Goal: Task Accomplishment & Management: Manage account settings

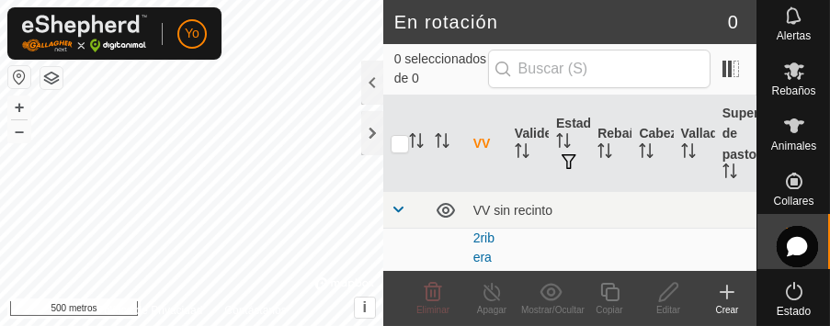
scroll to position [64, 0]
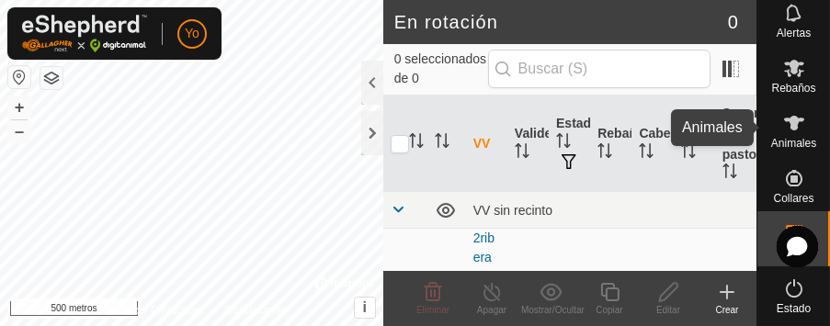
click at [783, 141] on font "Animales" at bounding box center [793, 143] width 45 height 13
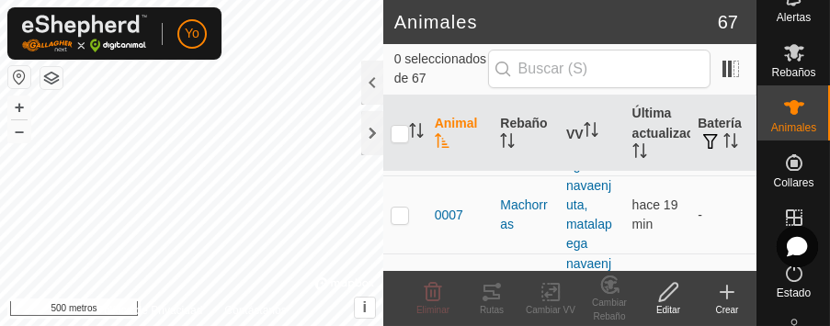
drag, startPoint x: 620, startPoint y: 17, endPoint x: 570, endPoint y: 31, distance: 52.4
click at [554, 32] on h2 "Animales" at bounding box center [556, 22] width 324 height 22
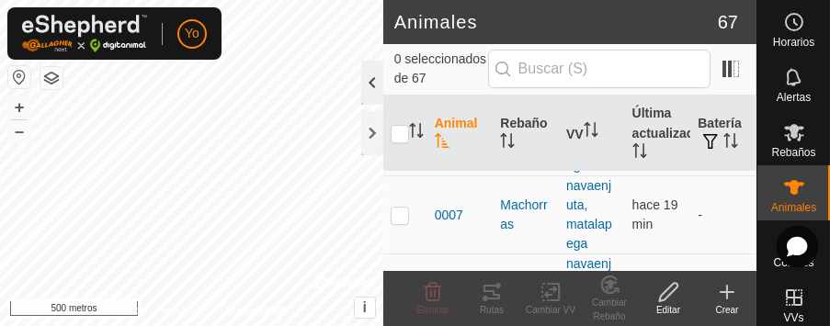
click at [368, 78] on div at bounding box center [372, 83] width 22 height 44
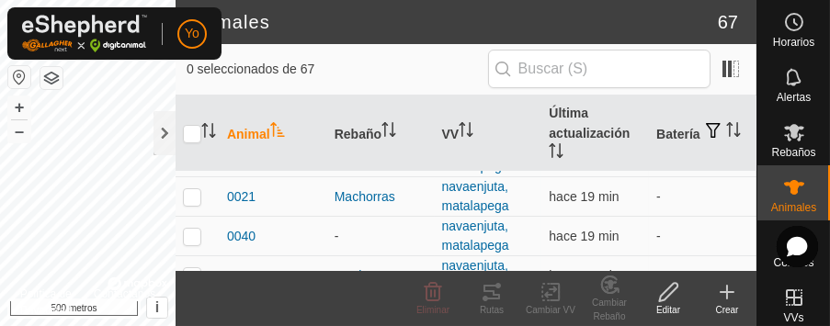
click at [368, 78] on span "0 seleccionados de 67" at bounding box center [338, 69] width 302 height 19
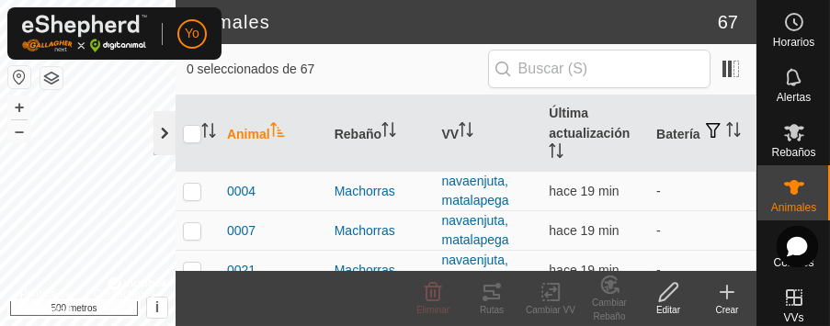
click at [162, 122] on div at bounding box center [165, 133] width 22 height 44
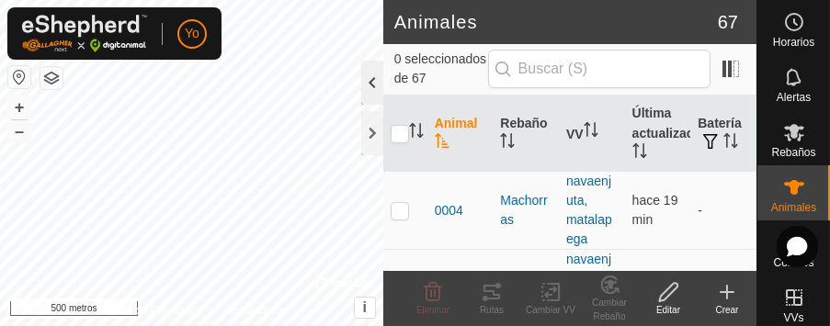
click at [372, 74] on div at bounding box center [372, 83] width 22 height 44
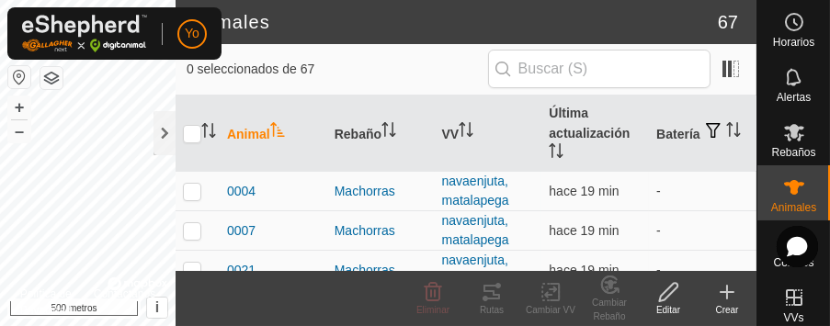
click at [372, 74] on span "0 seleccionados de 67" at bounding box center [338, 69] width 302 height 19
click at [441, 156] on th "VV" at bounding box center [489, 134] width 108 height 76
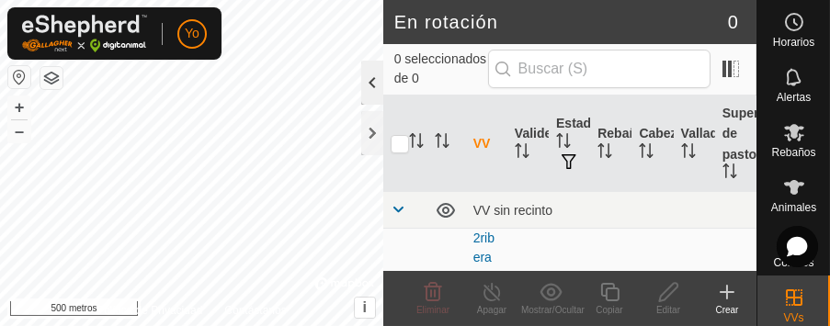
click at [374, 84] on div at bounding box center [372, 83] width 22 height 44
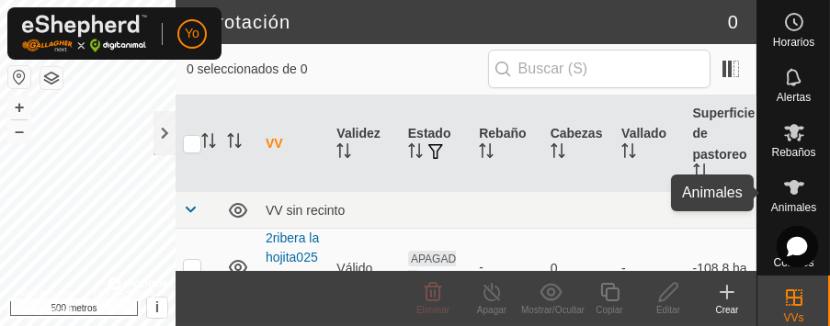
click at [788, 189] on icon at bounding box center [794, 187] width 20 height 15
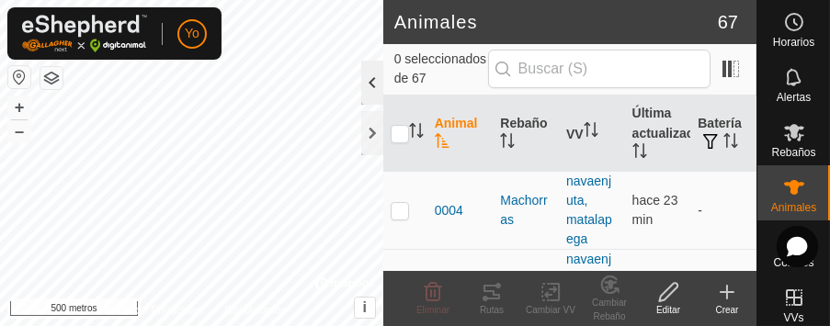
click at [379, 70] on div at bounding box center [372, 83] width 22 height 44
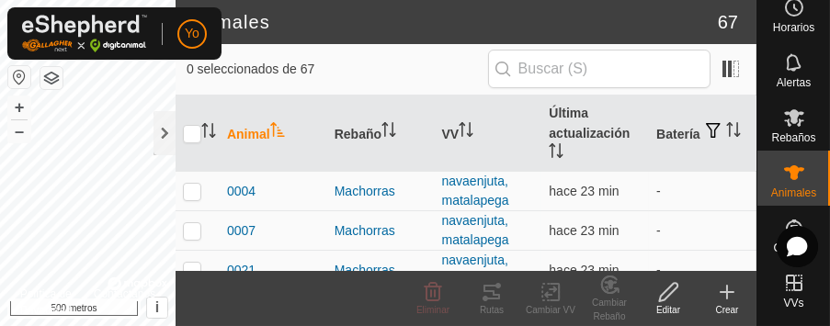
scroll to position [17, 0]
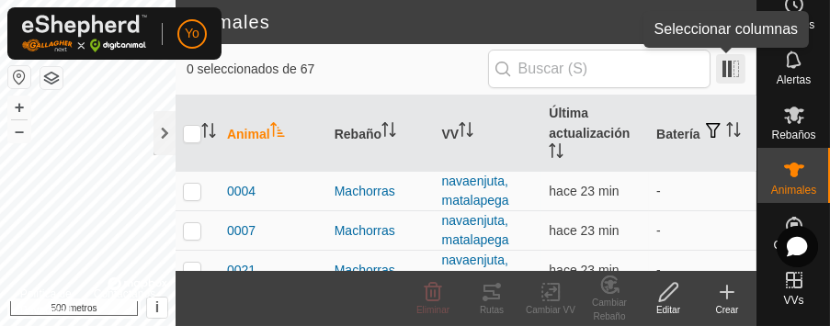
click at [736, 72] on span at bounding box center [730, 68] width 29 height 29
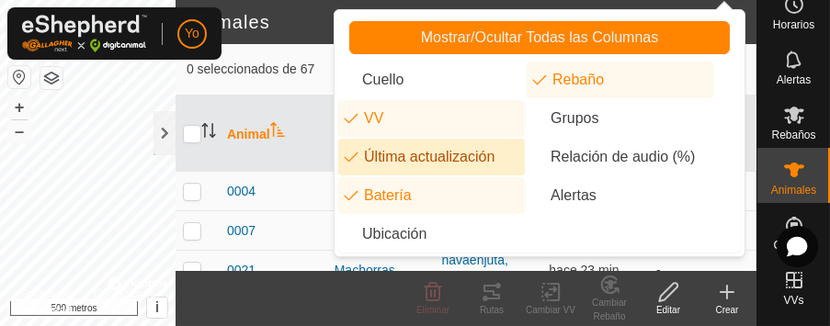
click at [319, 69] on span "0 seleccionados de 67" at bounding box center [338, 69] width 302 height 19
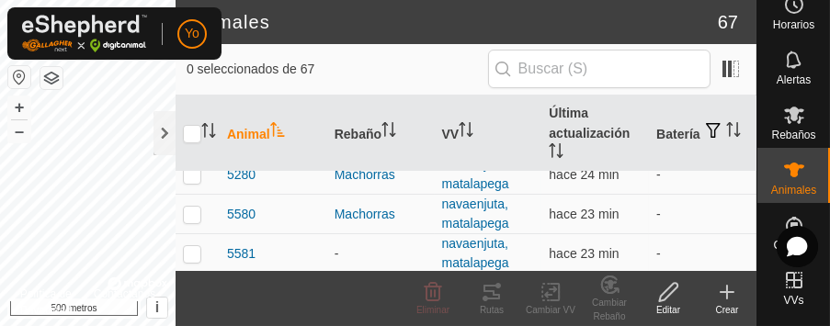
scroll to position [1471, 0]
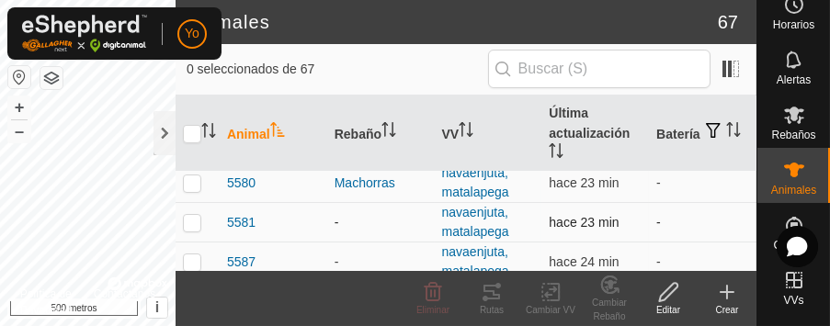
click at [190, 218] on p-checkbox at bounding box center [192, 222] width 18 height 15
checkbox input "true"
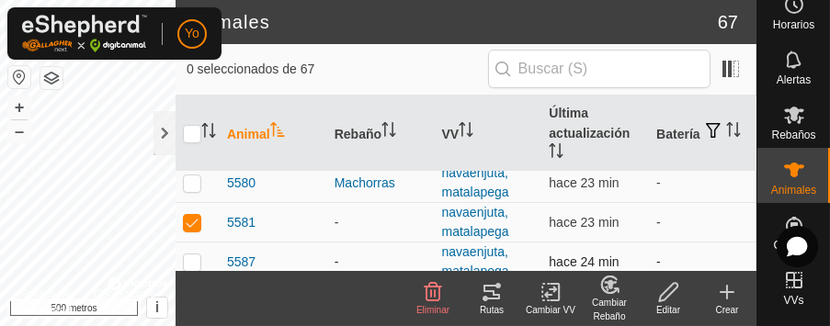
click at [189, 256] on p-checkbox at bounding box center [192, 262] width 18 height 15
checkbox input "true"
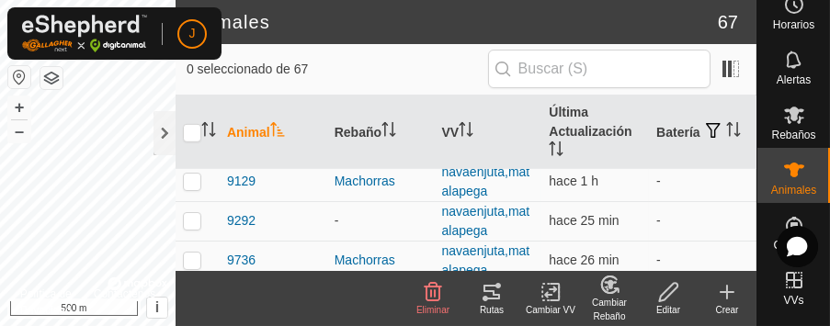
scroll to position [2475, 0]
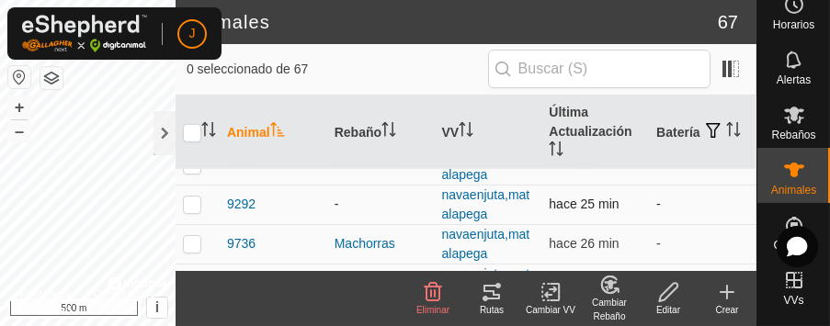
click at [191, 201] on p-checkbox at bounding box center [192, 204] width 18 height 15
checkbox input "true"
click at [433, 296] on icon at bounding box center [433, 292] width 22 height 22
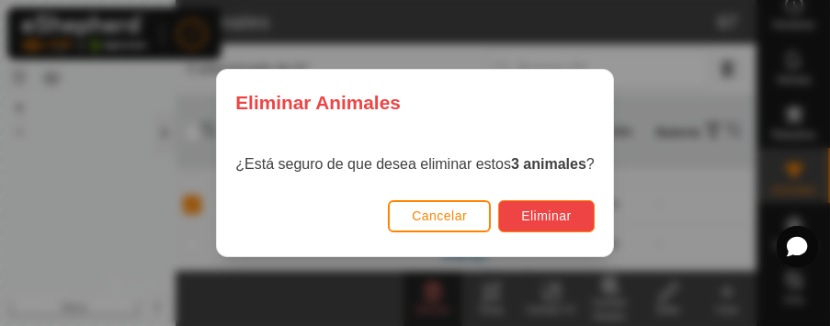
click at [543, 220] on span "Eliminar" at bounding box center [546, 216] width 51 height 15
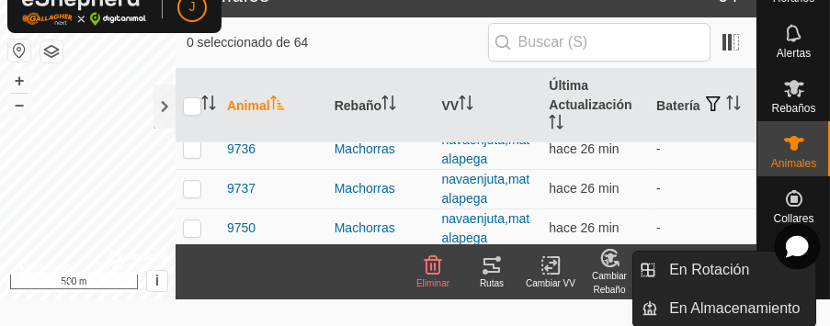
scroll to position [0, 0]
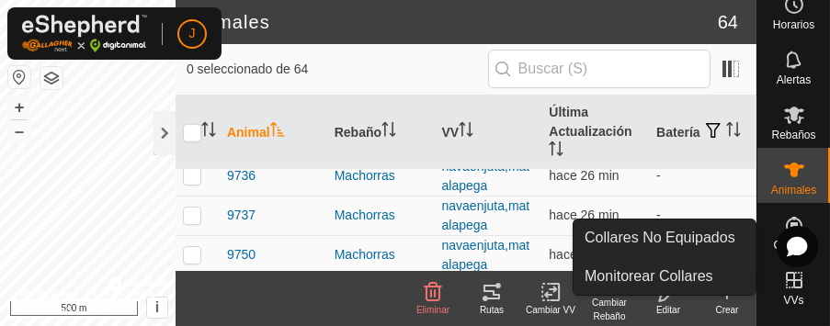
click at [783, 219] on icon at bounding box center [794, 225] width 22 height 22
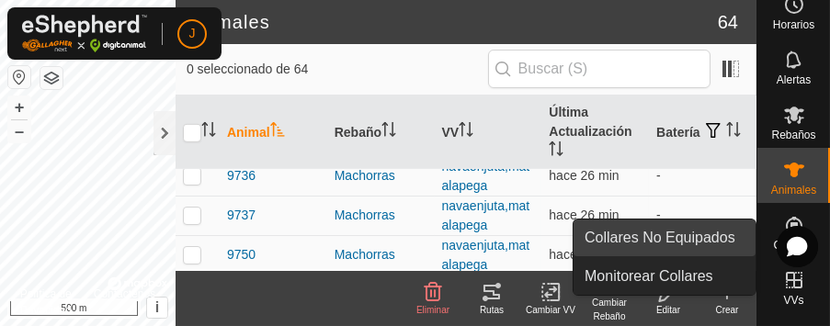
click at [680, 240] on link "Collares No Equipados" at bounding box center [665, 238] width 182 height 37
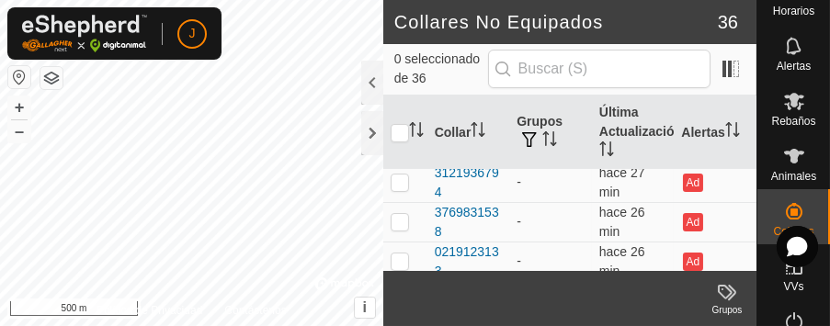
scroll to position [735, 0]
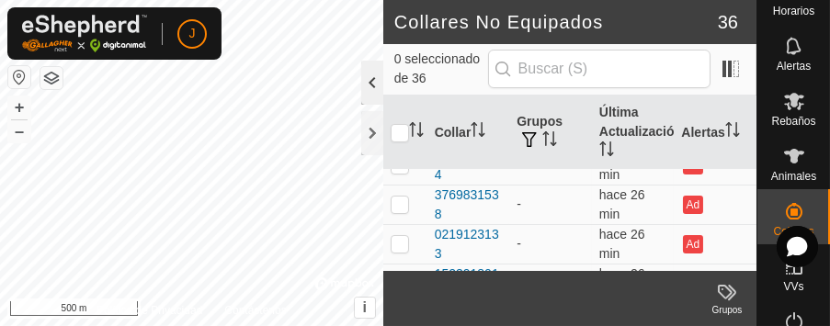
click at [378, 76] on div at bounding box center [372, 83] width 22 height 44
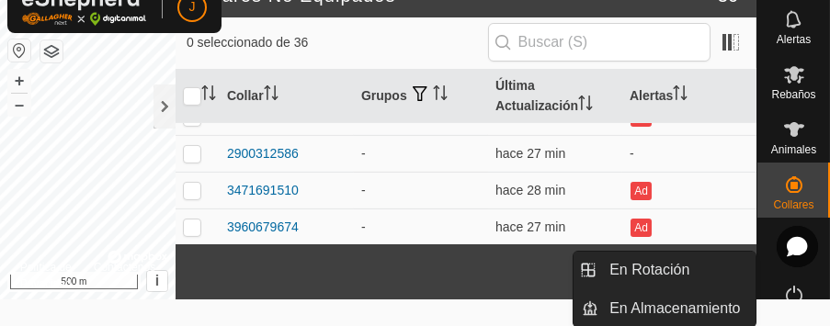
scroll to position [0, 0]
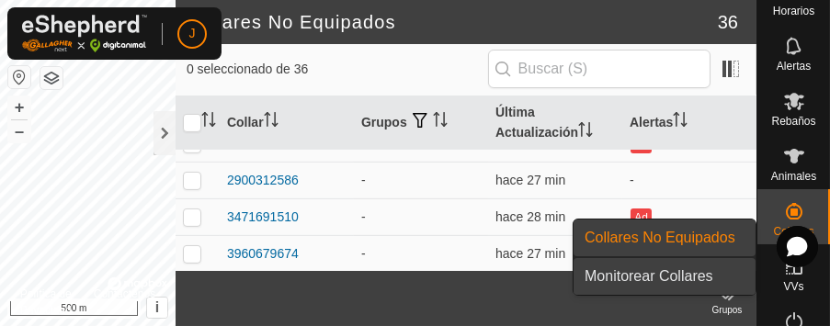
click at [735, 282] on link "Monitorear Collares" at bounding box center [665, 276] width 182 height 37
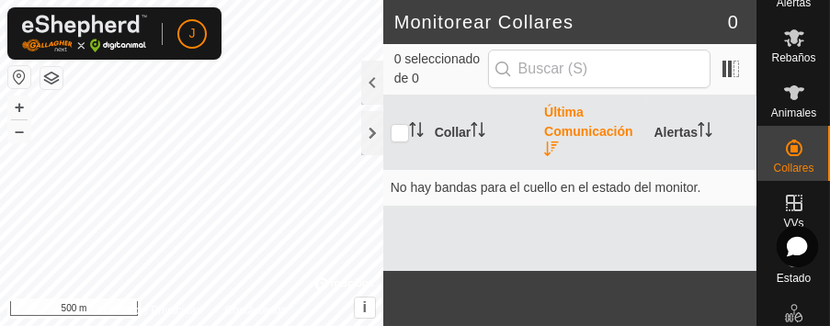
scroll to position [105, 0]
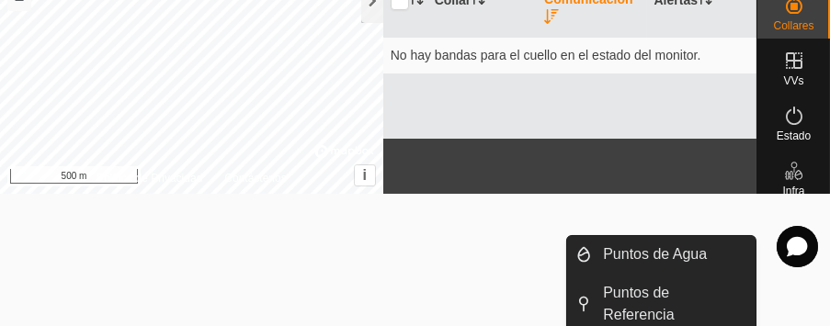
click at [780, 194] on html "J Horarios Alertas Rebaños Animales Collares VVs Estado Infra Mapa de Calor Ayu…" at bounding box center [415, 31] width 830 height 326
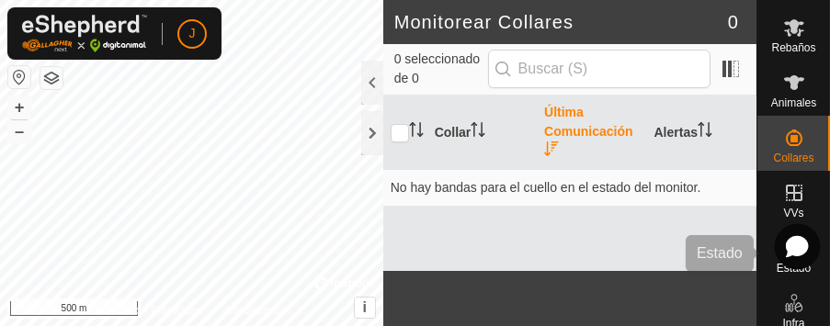
scroll to position [0, 0]
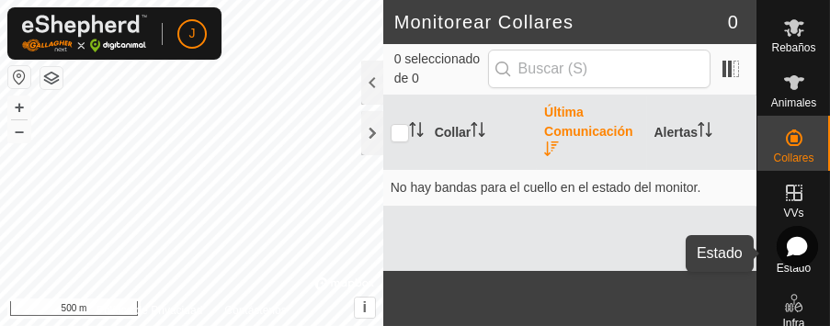
click at [777, 264] on span "Estado" at bounding box center [794, 268] width 34 height 11
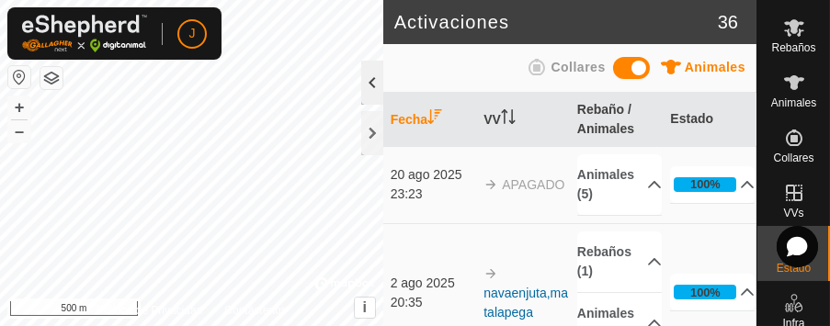
click at [368, 81] on div at bounding box center [372, 83] width 22 height 44
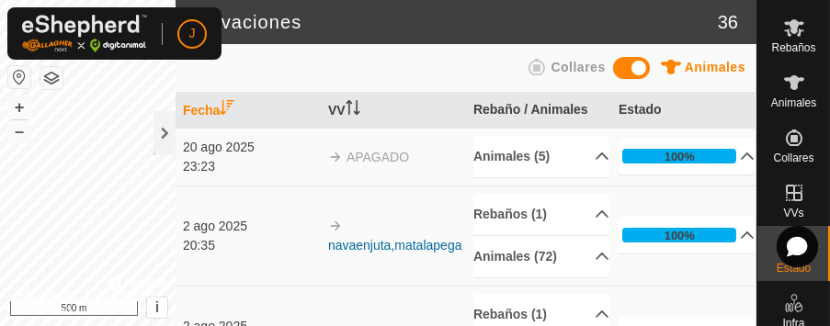
click at [368, 79] on div "Animales Collares" at bounding box center [466, 68] width 559 height 36
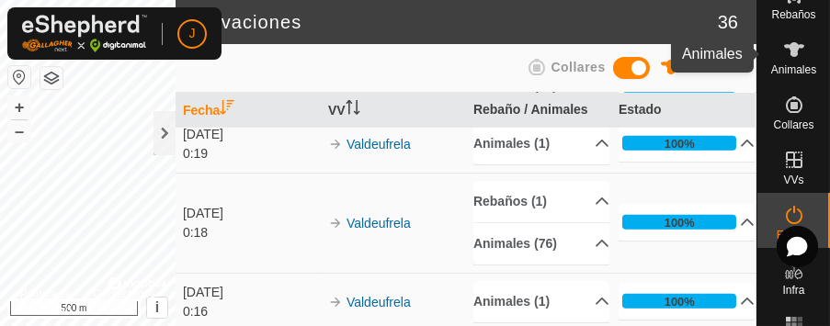
click at [782, 62] on es-animals-svg-icon at bounding box center [794, 49] width 33 height 29
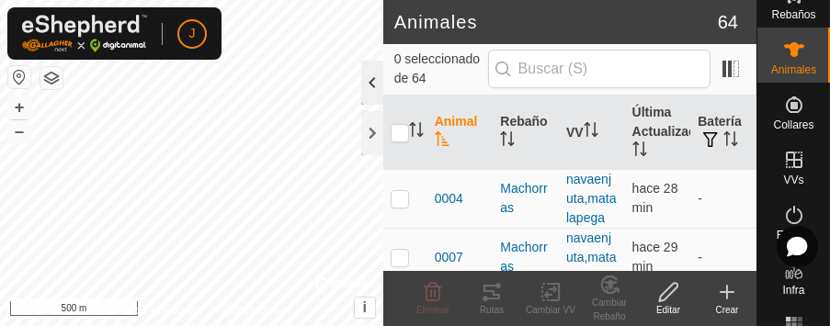
click at [370, 79] on div at bounding box center [372, 83] width 22 height 44
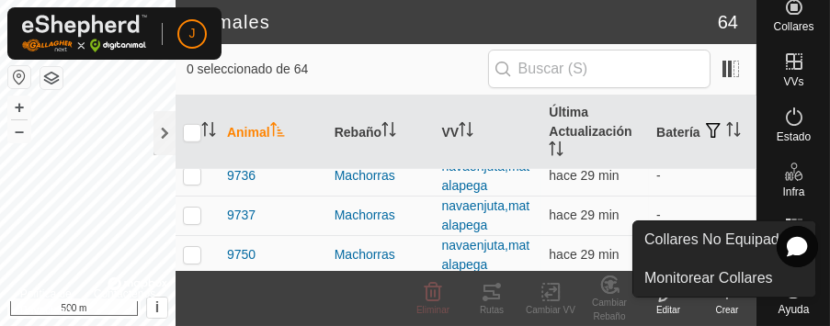
click at [784, 16] on icon at bounding box center [794, 6] width 22 height 22
click at [787, 6] on icon at bounding box center [794, 6] width 17 height 17
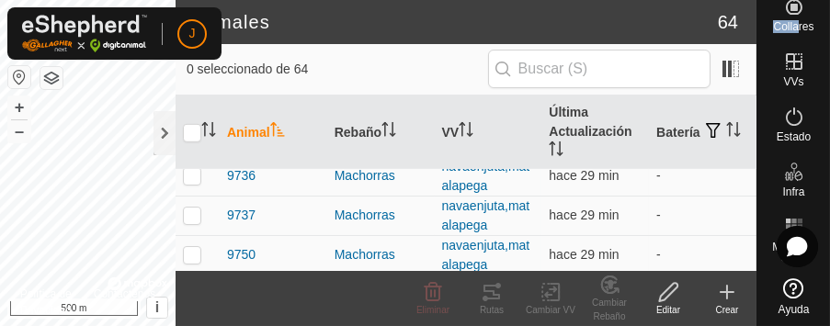
drag, startPoint x: 786, startPoint y: 12, endPoint x: 792, endPoint y: 40, distance: 29.2
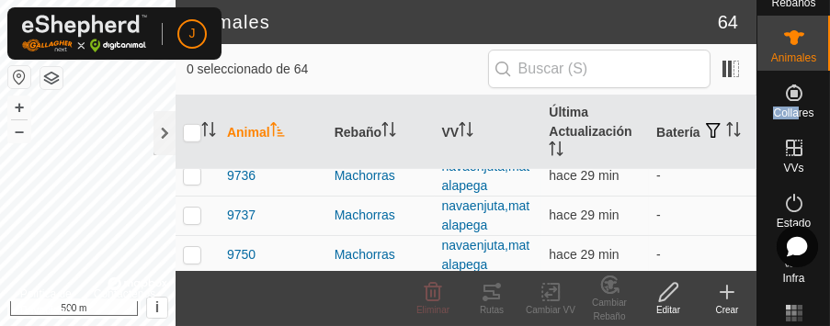
scroll to position [149, 0]
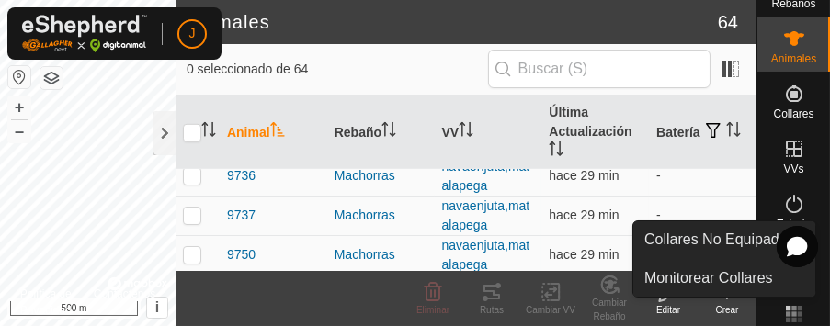
click at [786, 93] on icon at bounding box center [794, 93] width 17 height 17
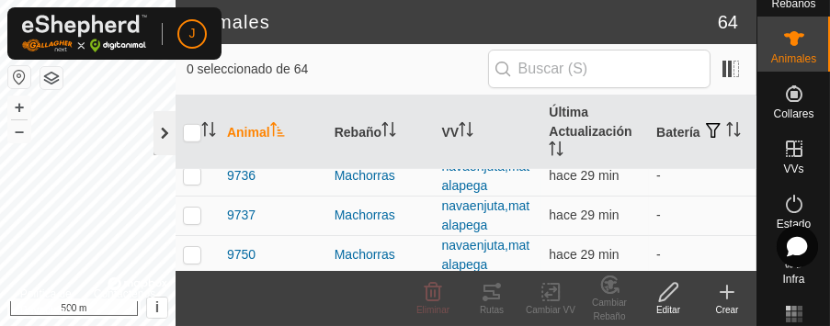
click at [169, 132] on div at bounding box center [165, 133] width 22 height 44
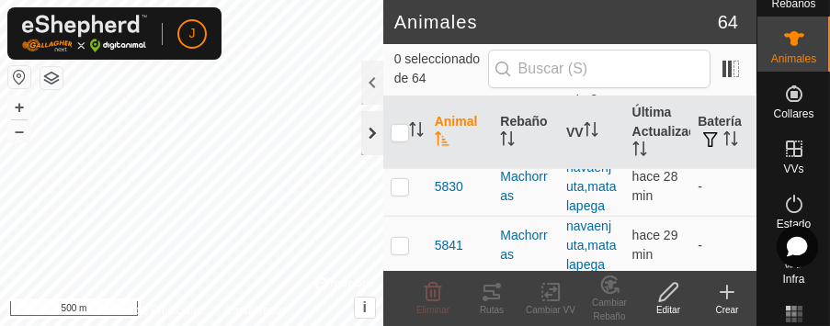
click at [369, 132] on div at bounding box center [372, 133] width 22 height 44
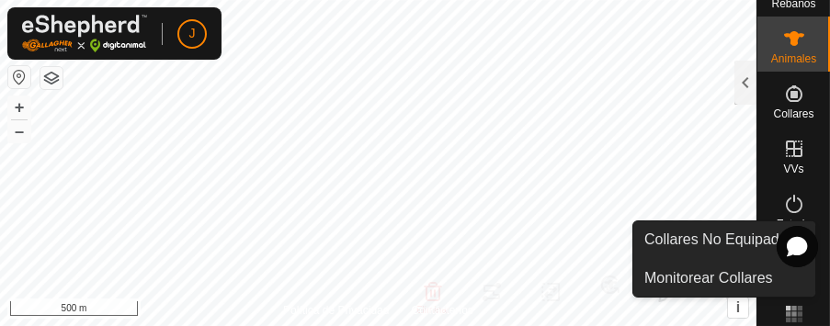
click at [780, 110] on span "Collares" at bounding box center [793, 113] width 40 height 11
click at [786, 97] on icon at bounding box center [794, 94] width 22 height 22
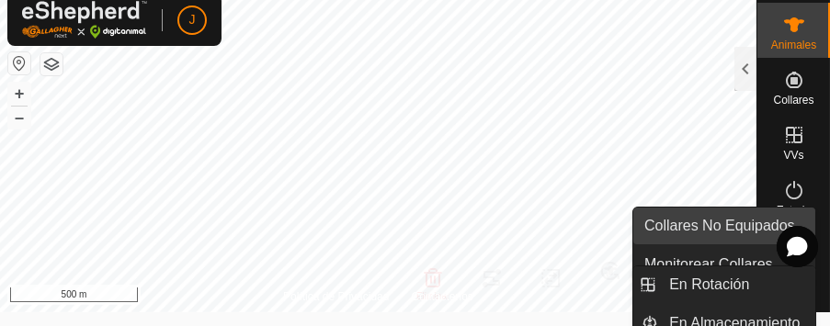
scroll to position [0, 0]
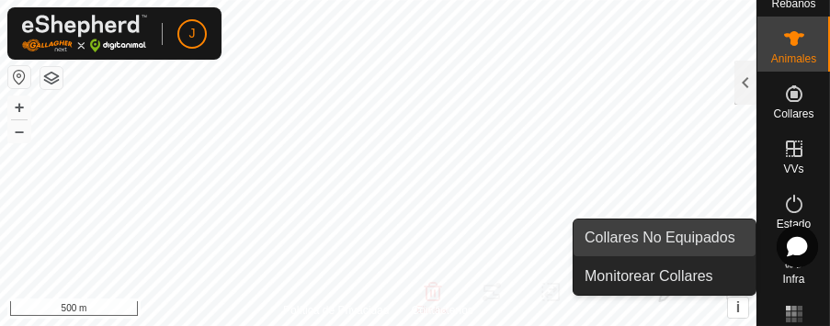
click at [687, 240] on link "Collares No Equipados" at bounding box center [665, 238] width 182 height 37
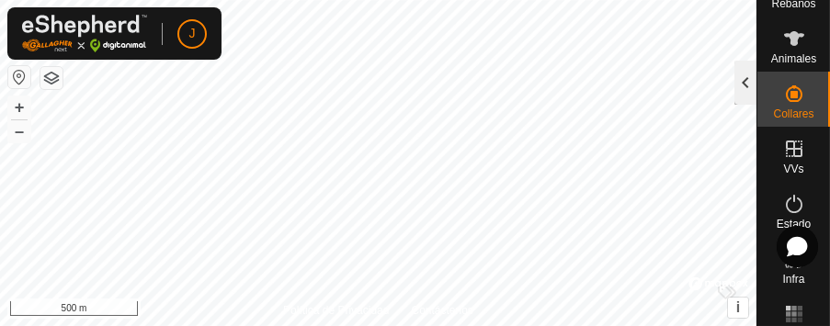
click at [746, 84] on div at bounding box center [745, 83] width 22 height 44
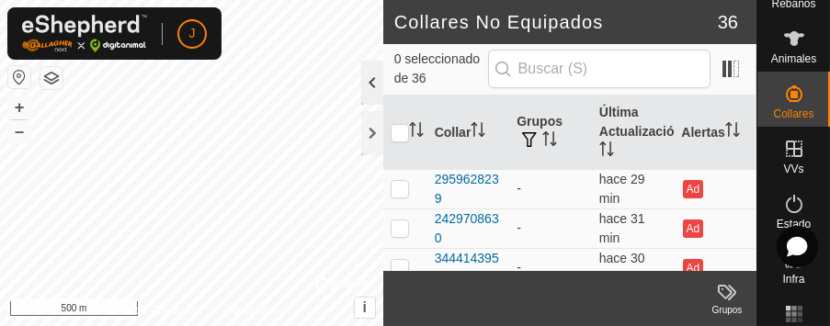
click at [376, 86] on div at bounding box center [372, 83] width 22 height 44
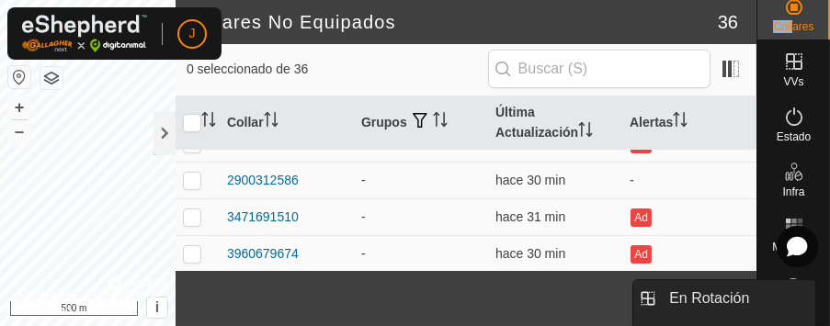
scroll to position [14, 0]
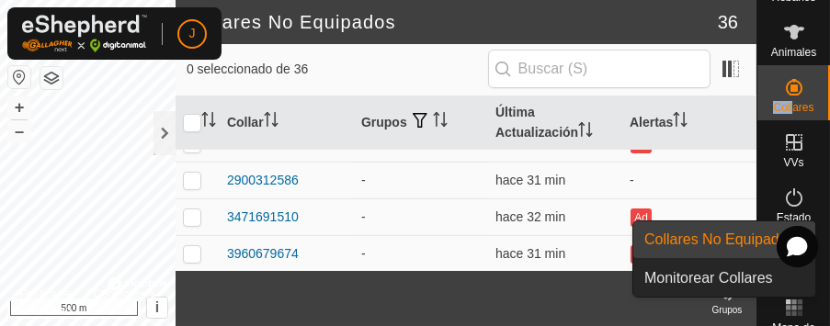
scroll to position [0, 0]
click at [791, 88] on icon at bounding box center [794, 87] width 22 height 22
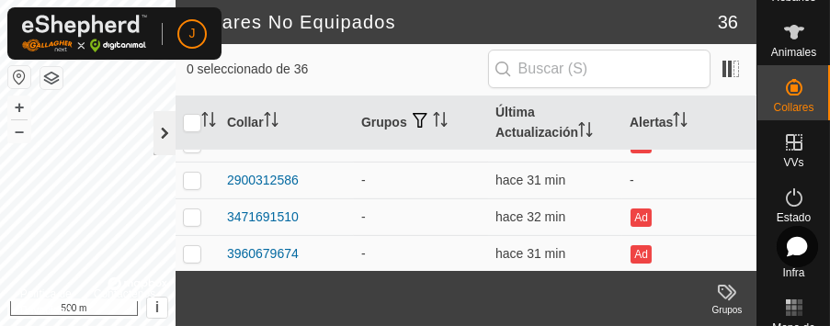
click at [164, 134] on div at bounding box center [165, 133] width 22 height 44
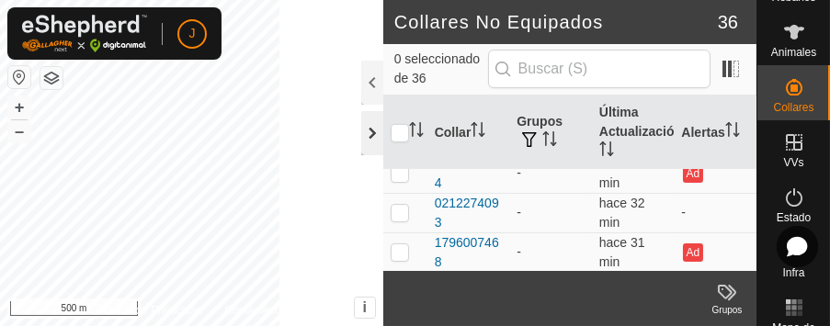
scroll to position [1306, 0]
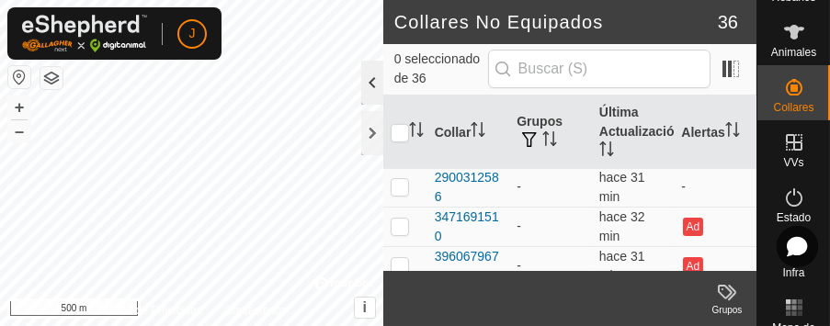
click at [370, 75] on div at bounding box center [372, 83] width 22 height 44
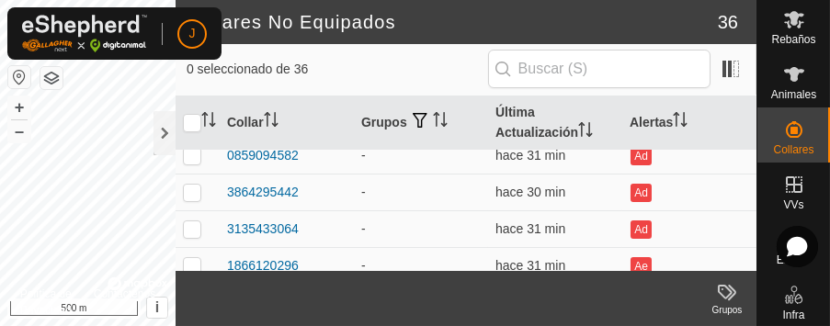
scroll to position [0, 0]
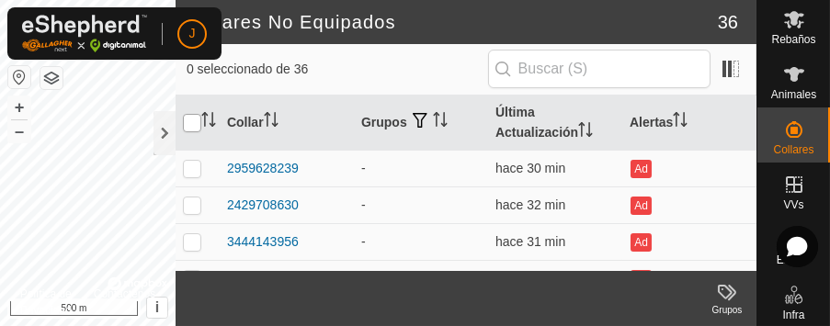
click at [192, 123] on input "checkbox" at bounding box center [192, 123] width 18 height 18
checkbox input "true"
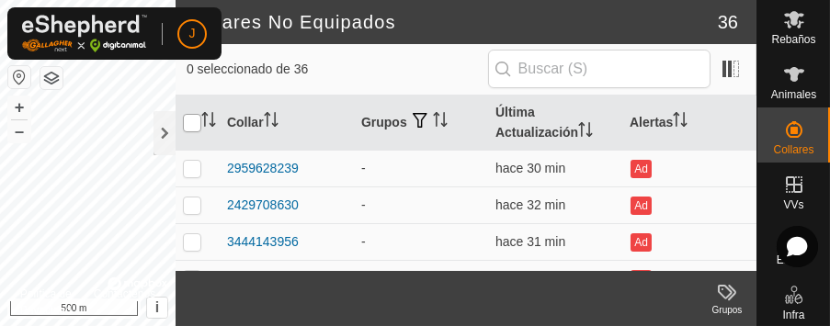
checkbox input "true"
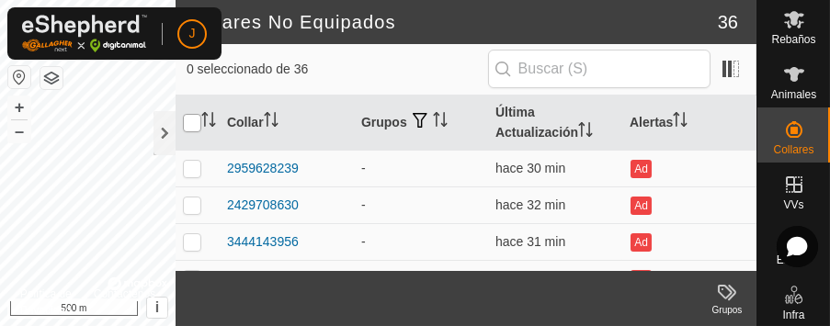
checkbox input "true"
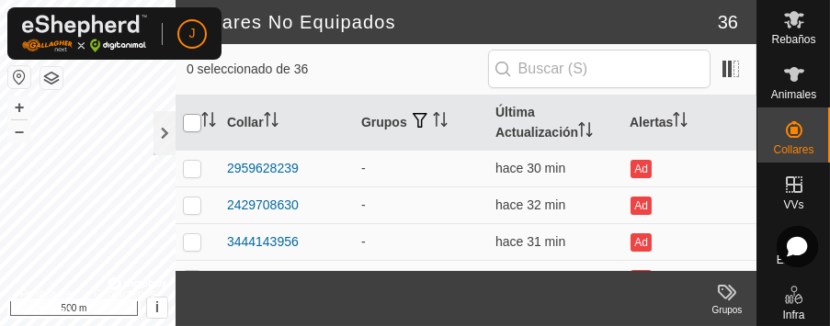
checkbox input "true"
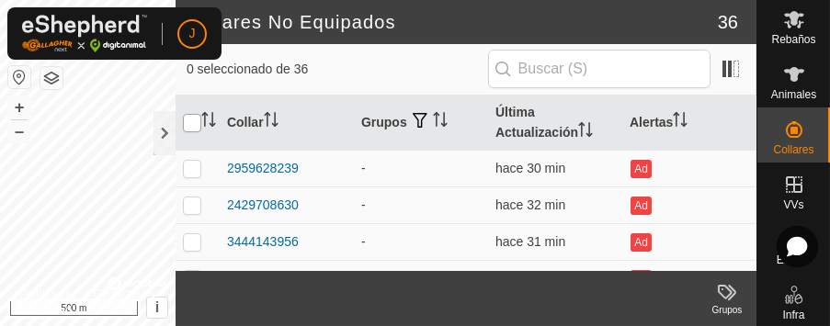
checkbox input "true"
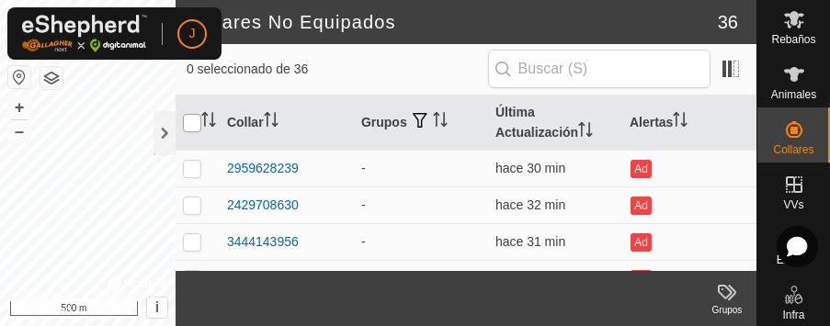
checkbox input "true"
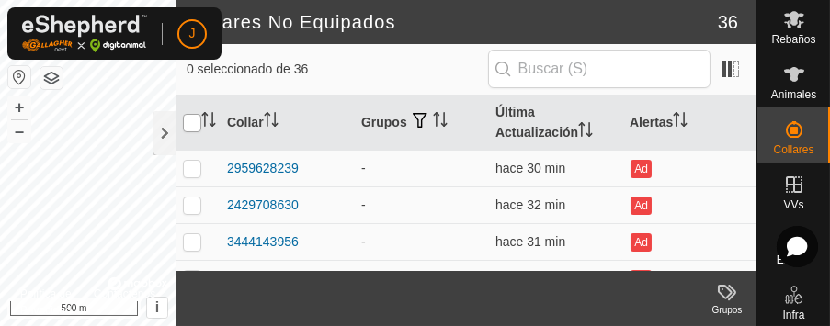
checkbox input "true"
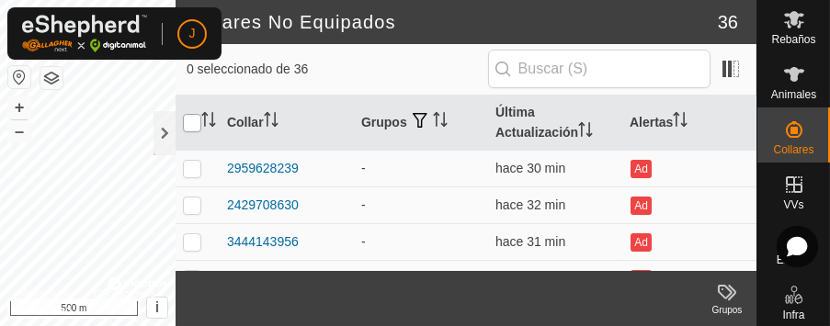
checkbox input "true"
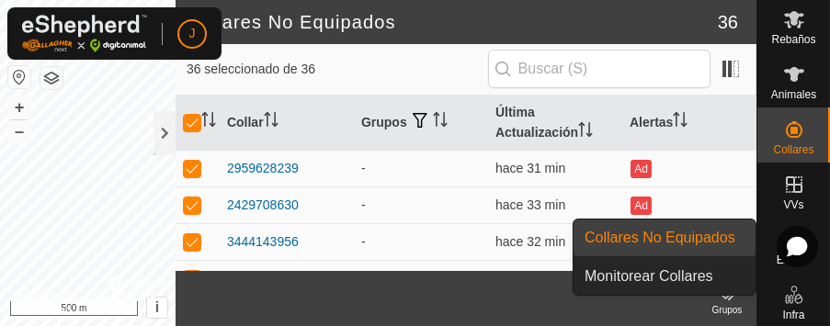
click at [683, 233] on link "Collares No Equipados" at bounding box center [665, 238] width 182 height 37
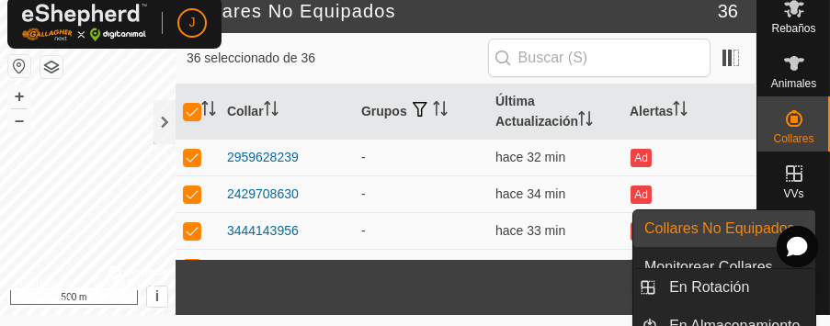
scroll to position [14, 0]
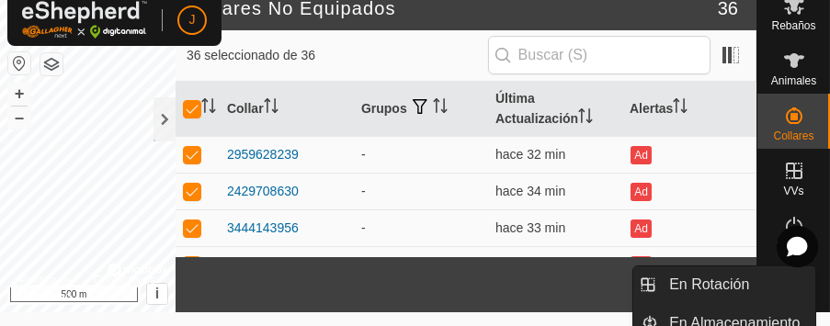
click at [791, 183] on es-virtualpaddocks-svg-icon at bounding box center [794, 170] width 33 height 29
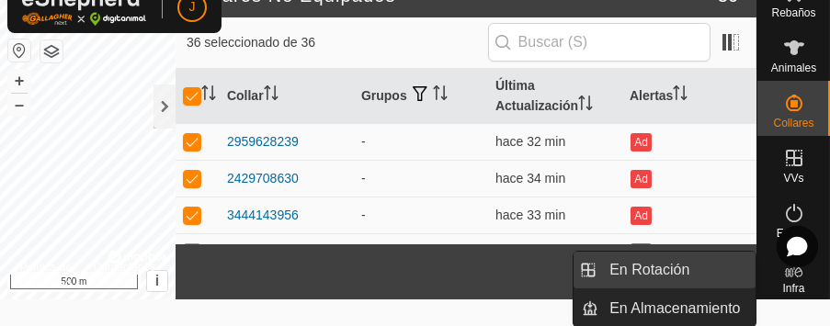
click at [653, 269] on link "En Rotación" at bounding box center [676, 270] width 157 height 37
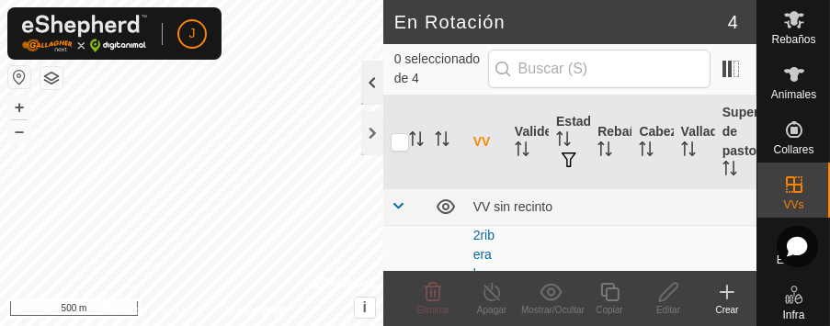
click at [368, 91] on div at bounding box center [372, 83] width 22 height 44
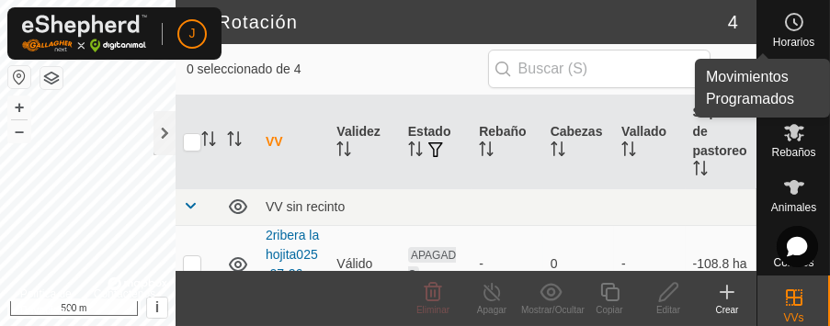
click at [788, 21] on icon at bounding box center [794, 22] width 22 height 22
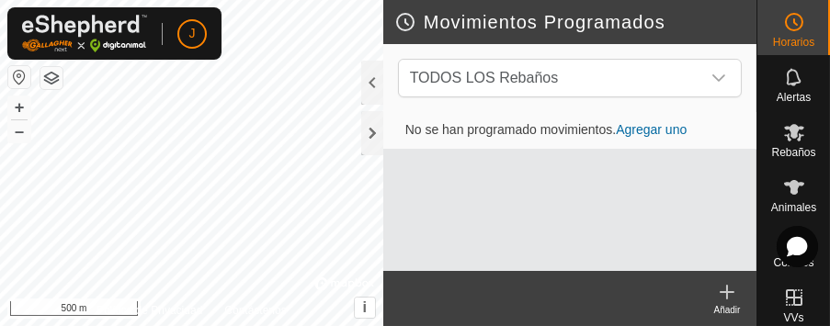
click at [662, 136] on link "Agregar uno" at bounding box center [651, 129] width 71 height 15
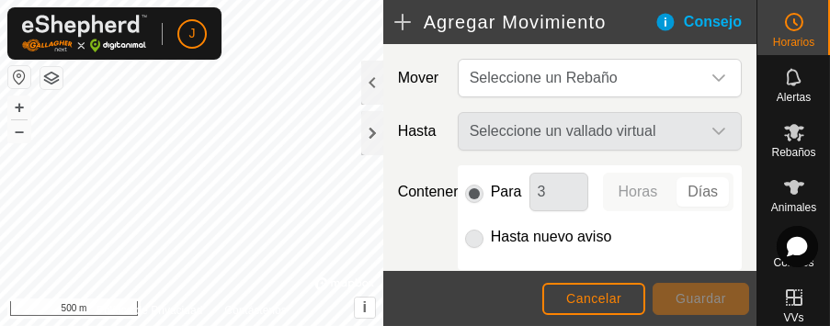
click at [707, 129] on div "Seleccione un vallado virtual" at bounding box center [599, 131] width 299 height 39
click at [629, 130] on div "Seleccione un vallado virtual" at bounding box center [599, 131] width 299 height 39
click at [473, 191] on p-radiobutton at bounding box center [474, 192] width 18 height 22
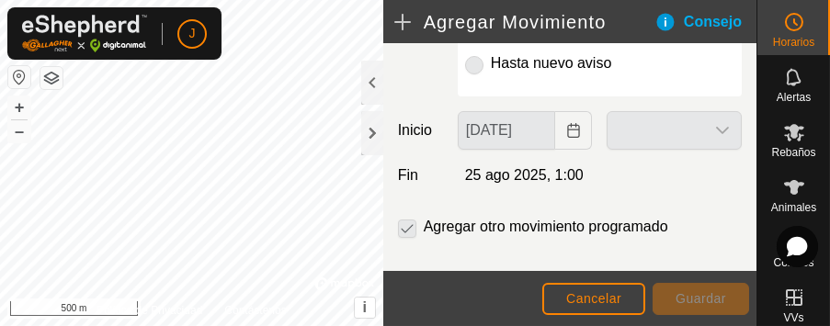
scroll to position [212, 0]
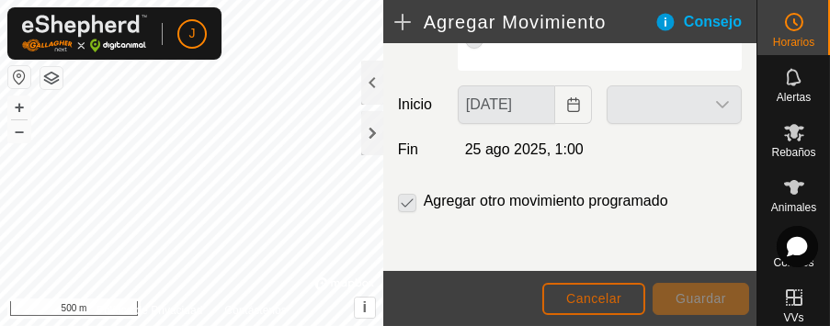
click at [599, 299] on span "Cancelar" at bounding box center [593, 298] width 55 height 15
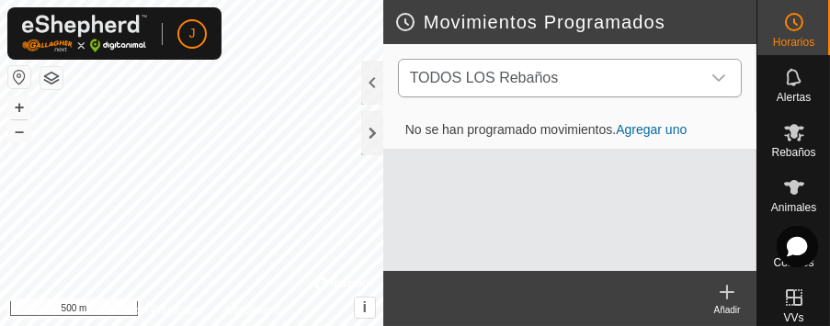
click at [719, 76] on icon "dropdown trigger" at bounding box center [719, 78] width 15 height 15
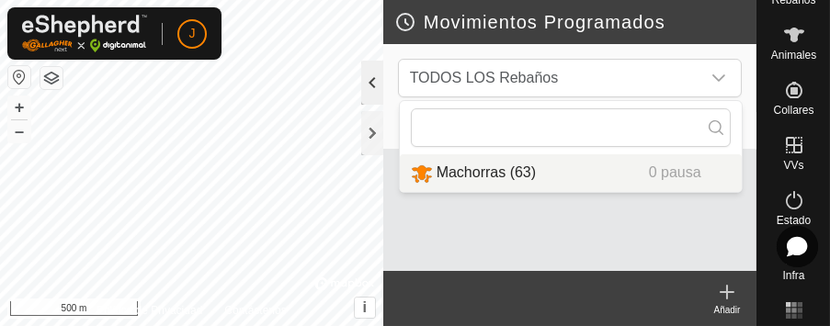
click at [370, 85] on div at bounding box center [372, 83] width 22 height 44
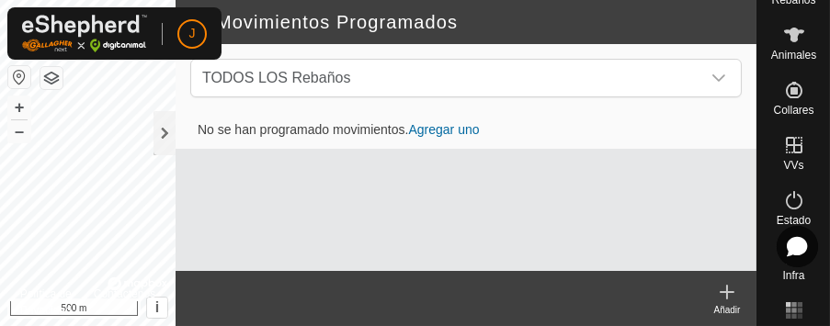
click at [729, 285] on icon at bounding box center [727, 292] width 22 height 22
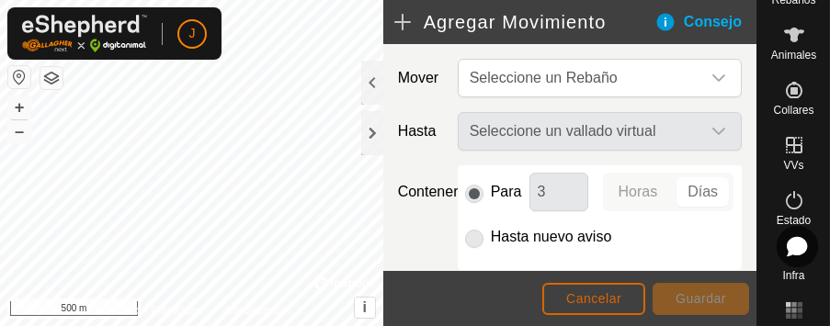
click at [612, 301] on span "Cancelar" at bounding box center [593, 298] width 55 height 15
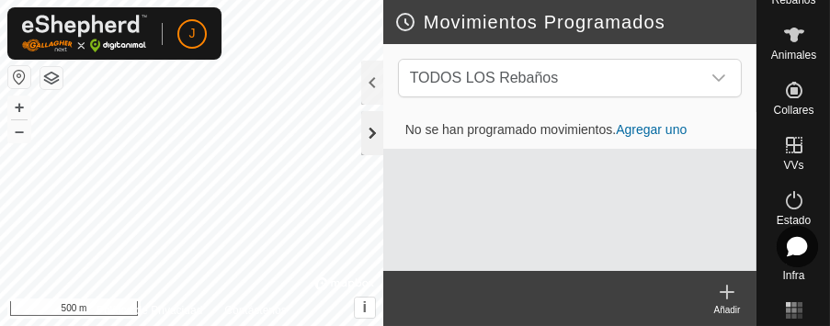
click at [378, 131] on div at bounding box center [372, 133] width 22 height 44
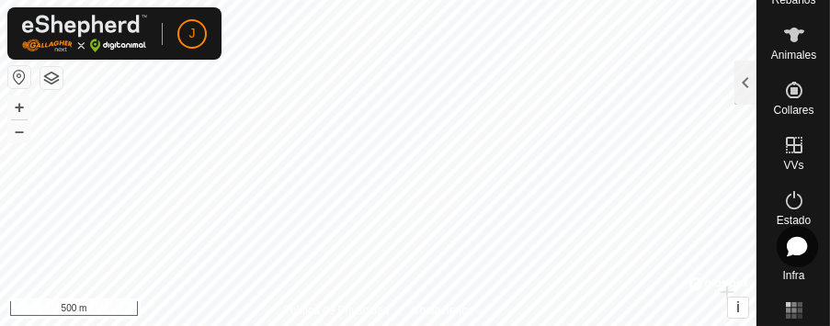
click at [57, 71] on button "button" at bounding box center [51, 78] width 22 height 22
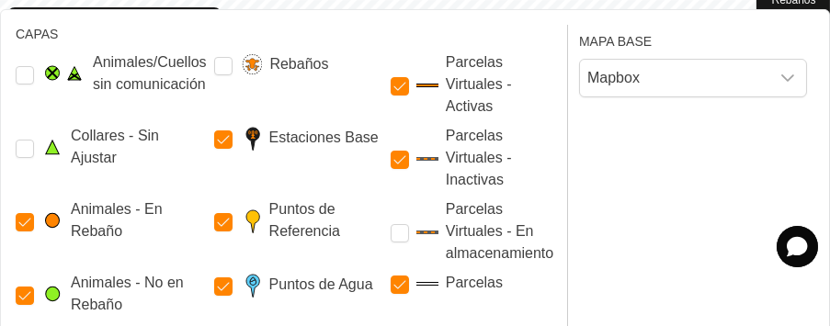
click at [472, 295] on div "Parcelas" at bounding box center [475, 305] width 169 height 66
click at [791, 83] on icon "dropdown trigger" at bounding box center [787, 78] width 15 height 15
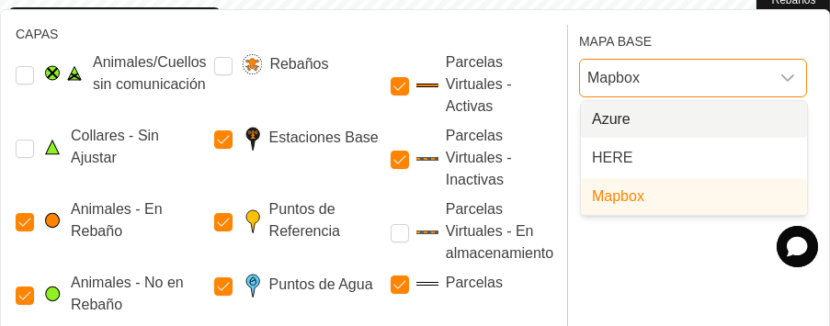
click at [791, 83] on icon "dropdown trigger" at bounding box center [787, 78] width 15 height 15
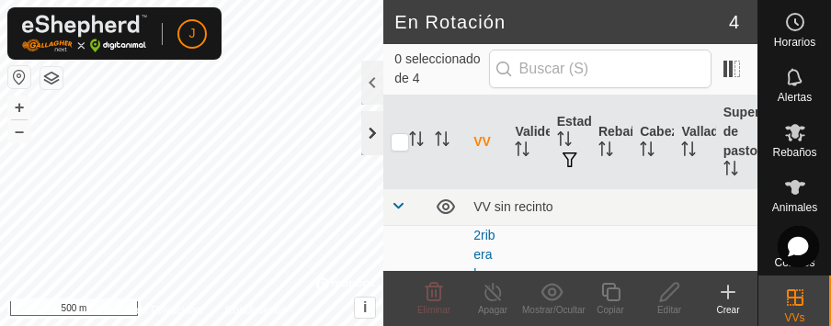
click at [370, 140] on div at bounding box center [372, 133] width 22 height 44
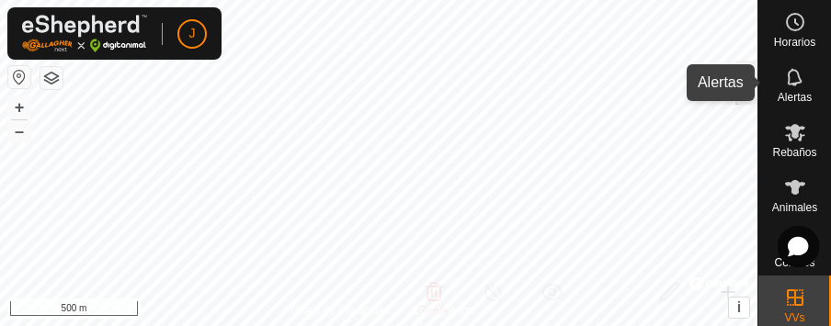
click at [791, 96] on span "Alertas" at bounding box center [795, 97] width 34 height 11
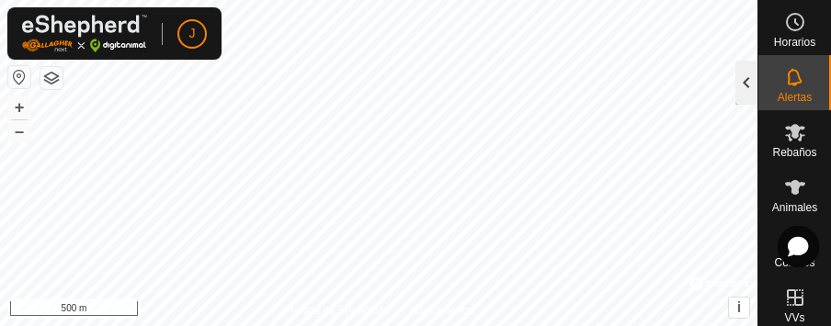
click at [747, 80] on div at bounding box center [746, 83] width 22 height 44
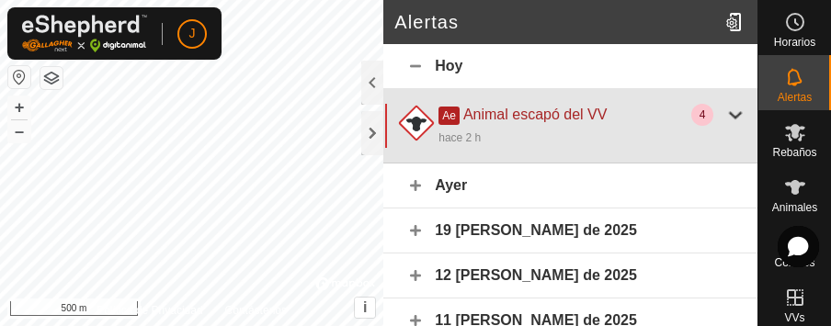
click at [724, 116] on div at bounding box center [735, 115] width 22 height 22
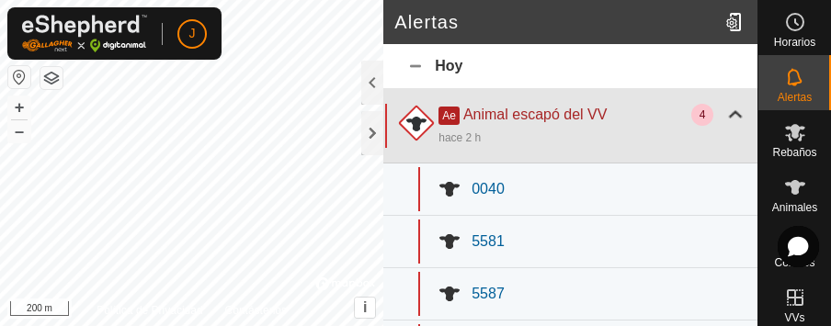
click at [724, 116] on div at bounding box center [735, 115] width 22 height 22
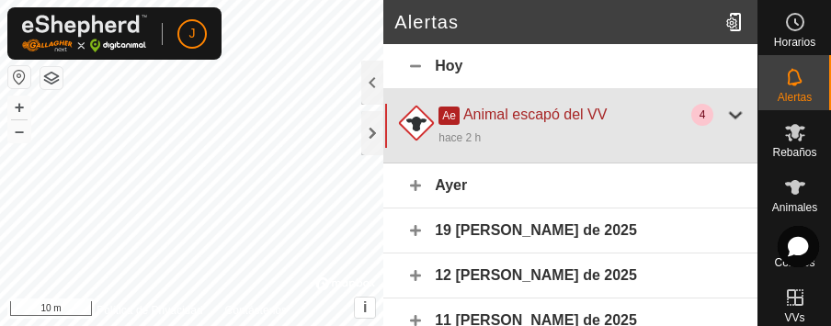
click at [724, 116] on div at bounding box center [735, 115] width 22 height 22
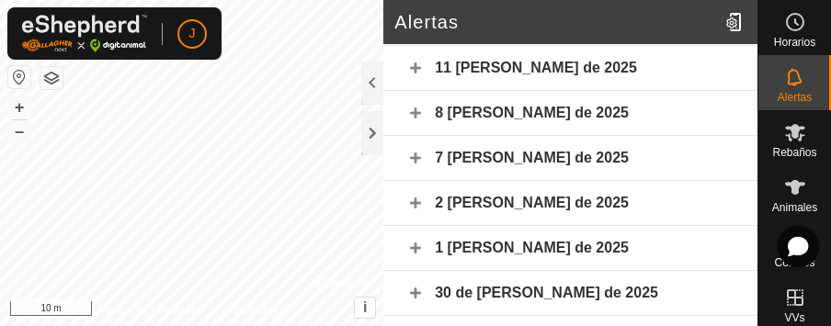
scroll to position [495, 0]
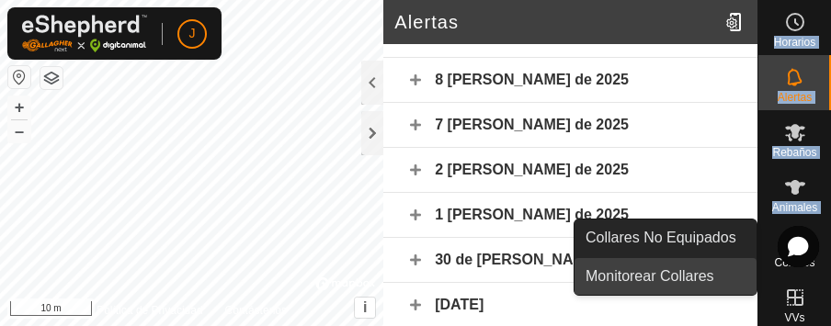
drag, startPoint x: 765, startPoint y: 274, endPoint x: 756, endPoint y: 261, distance: 15.8
click at [757, 261] on es-menu-bar "Horarios Alertas Rebaños Animales Collares VVs Estado Infra Mapa de Calor Ayuda…" at bounding box center [794, 163] width 74 height 326
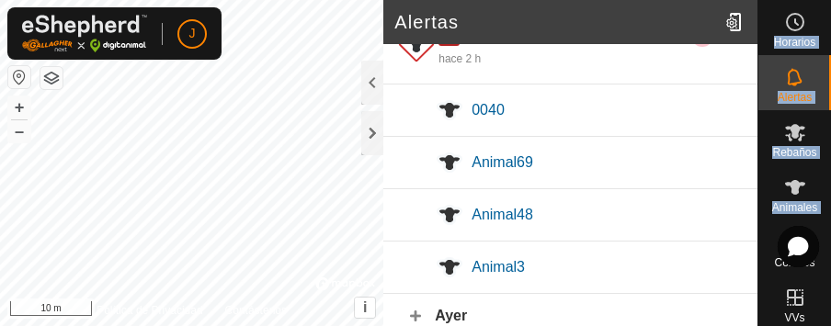
scroll to position [0, 0]
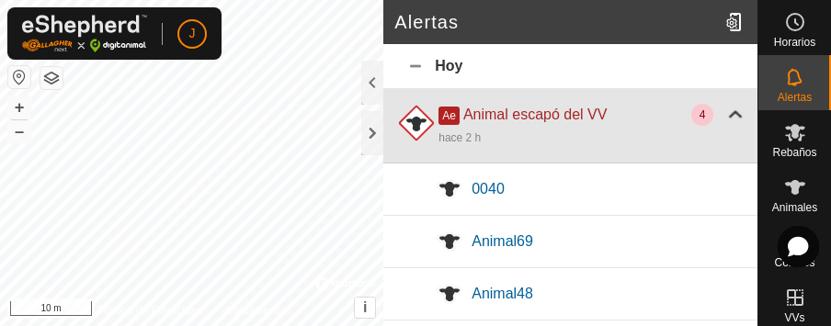
click at [691, 116] on div "4" at bounding box center [702, 115] width 22 height 22
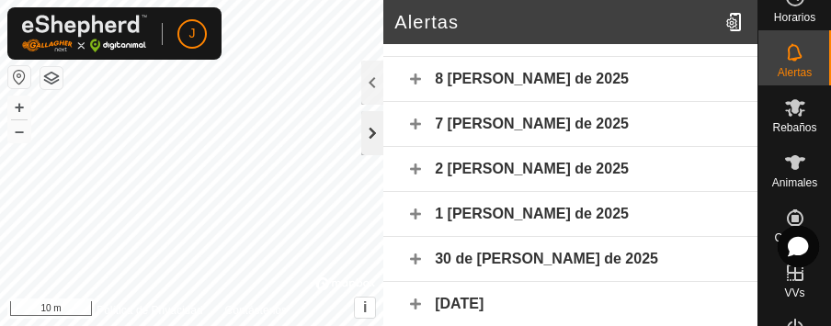
click at [372, 133] on div at bounding box center [372, 133] width 22 height 44
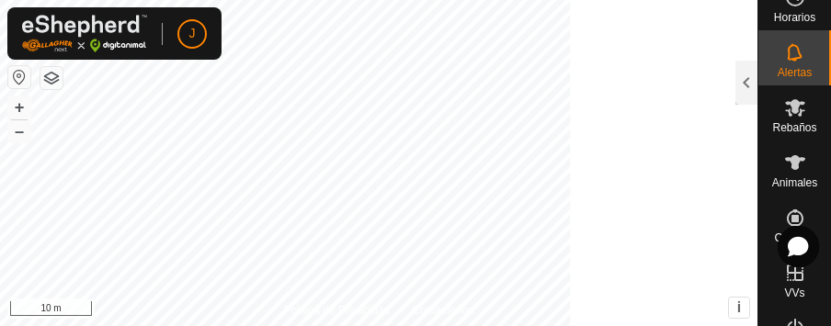
scroll to position [529, 0]
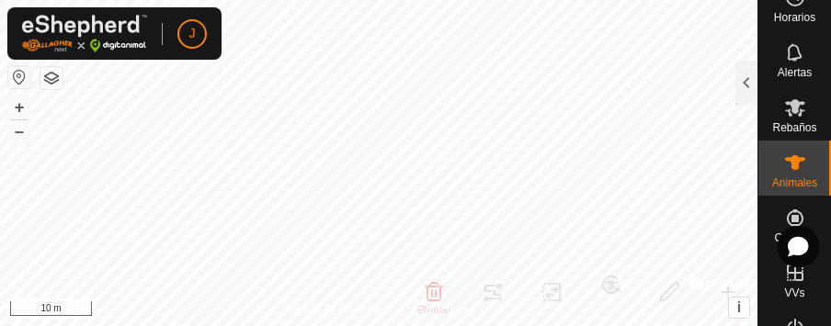
checkbox input "false"
click at [21, 131] on button "–" at bounding box center [19, 131] width 22 height 22
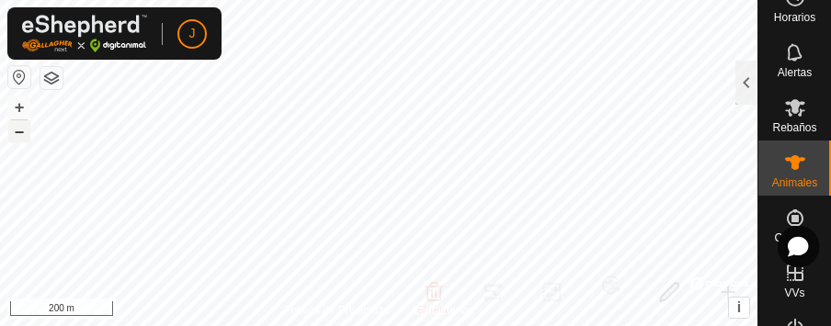
click at [21, 131] on button "–" at bounding box center [19, 131] width 22 height 22
click at [21, 106] on button "+" at bounding box center [19, 108] width 22 height 22
click at [20, 132] on button "–" at bounding box center [19, 131] width 22 height 22
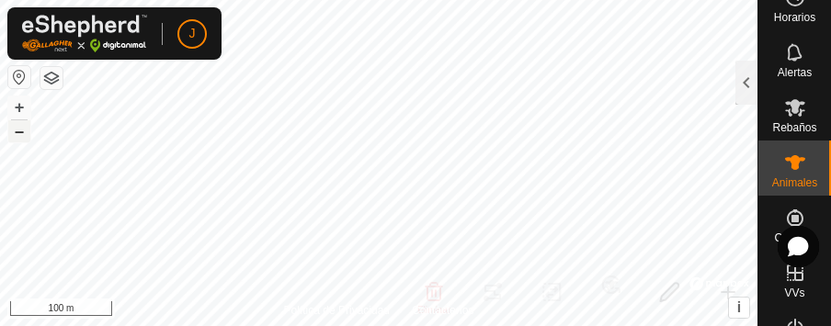
click at [20, 132] on button "–" at bounding box center [19, 131] width 22 height 22
click at [749, 79] on div at bounding box center [746, 83] width 22 height 44
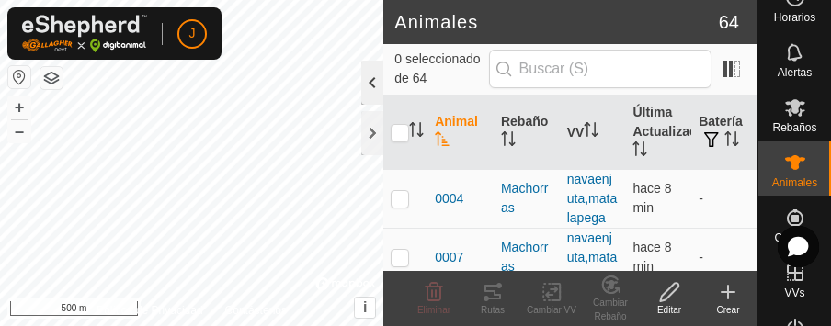
click at [749, 79] on div "0 seleccionado de 64" at bounding box center [570, 69] width 374 height 51
click at [376, 83] on div at bounding box center [372, 83] width 22 height 44
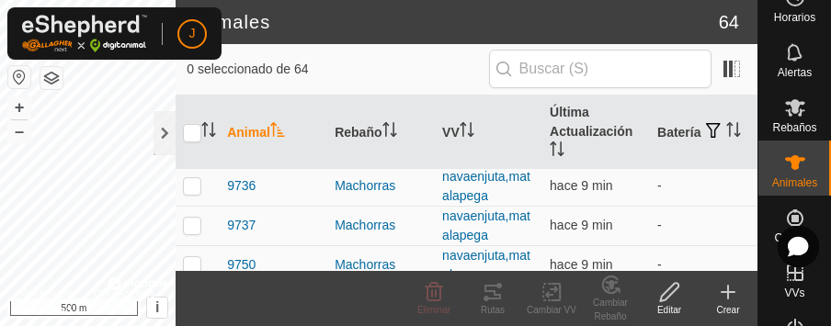
scroll to position [2424, 0]
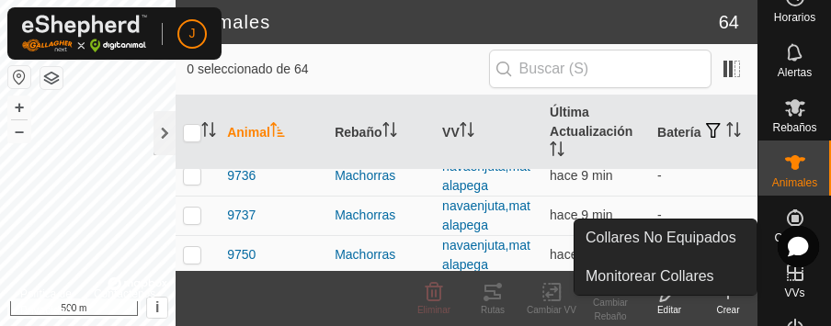
click at [770, 226] on div "Collares" at bounding box center [794, 223] width 73 height 55
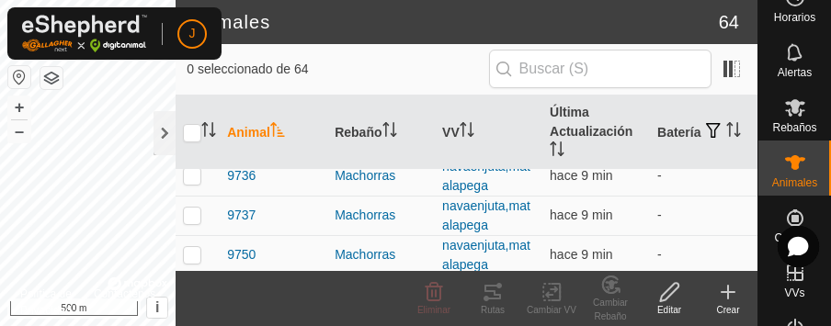
scroll to position [0, 0]
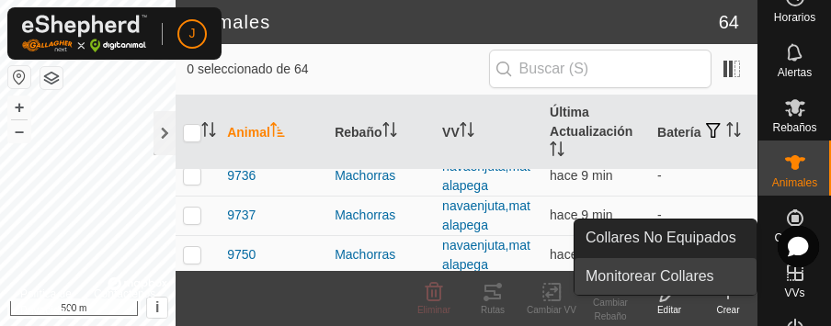
click at [675, 278] on link "Monitorear Collares" at bounding box center [666, 276] width 182 height 37
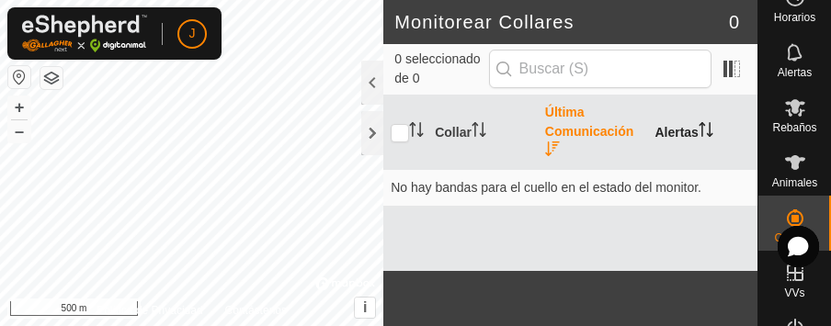
click at [710, 134] on icon "Activar para ordenar" at bounding box center [706, 129] width 15 height 15
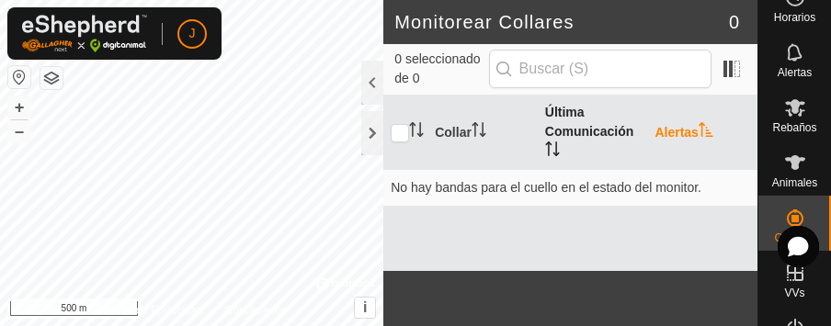
click at [598, 110] on th "Última Comunicación" at bounding box center [593, 133] width 110 height 74
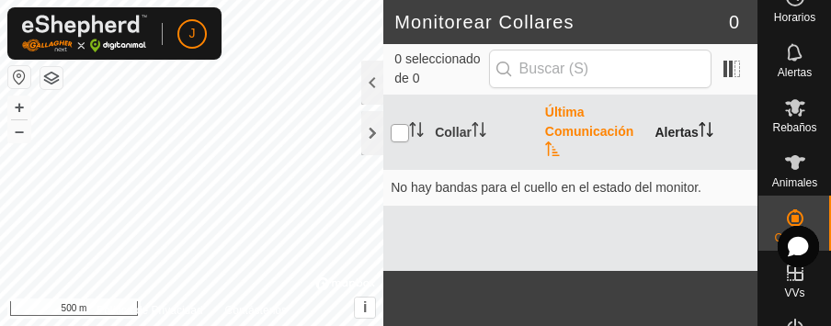
click at [403, 134] on input "checkbox" at bounding box center [400, 133] width 18 height 18
click at [455, 134] on th "Collar" at bounding box center [482, 133] width 110 height 74
click at [397, 130] on input "checkbox" at bounding box center [400, 133] width 18 height 18
checkbox input "false"
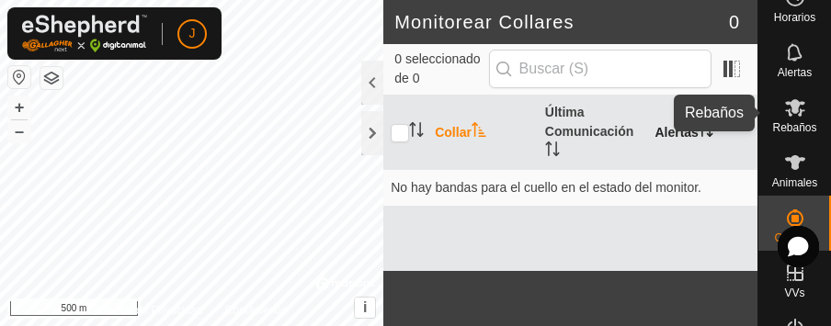
click at [787, 122] on span "Rebaños" at bounding box center [794, 127] width 44 height 11
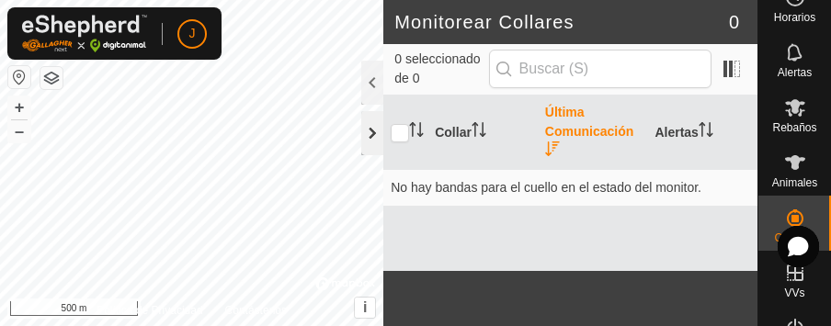
click at [370, 138] on div at bounding box center [372, 133] width 22 height 44
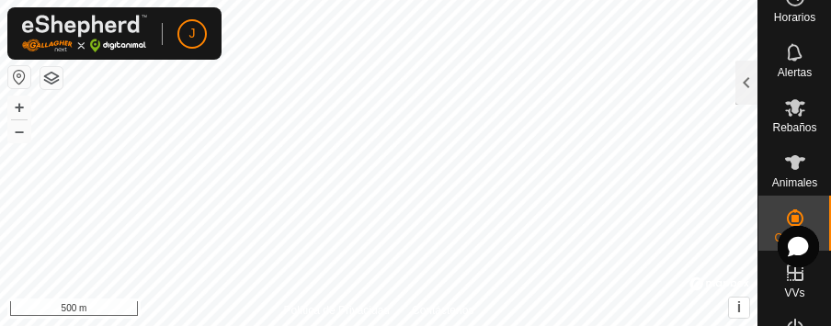
click at [362, 325] on html "J Horarios Alertas Rebaños Animales Collares VVs Estado Infra Mapa de Calor Ayu…" at bounding box center [415, 163] width 831 height 326
click at [661, 325] on html "J Horarios Alertas Rebaños Animales Collares VVs Estado Infra Mapa de Calor Ayu…" at bounding box center [415, 163] width 831 height 326
click at [617, 325] on html "J Horarios Alertas Rebaños Animales Collares VVs Estado Infra Mapa de Calor Ayu…" at bounding box center [415, 163] width 831 height 326
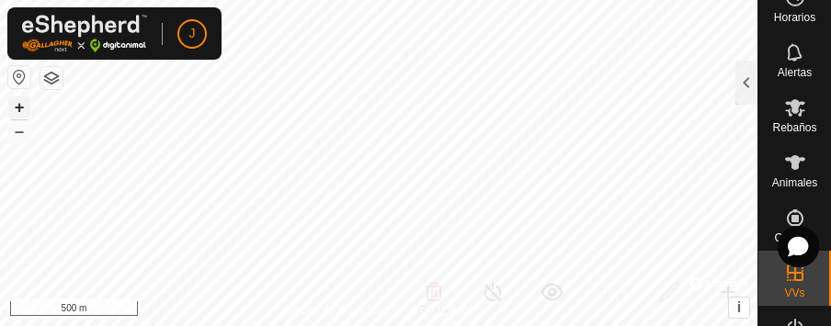
click at [25, 102] on button "+" at bounding box center [19, 108] width 22 height 22
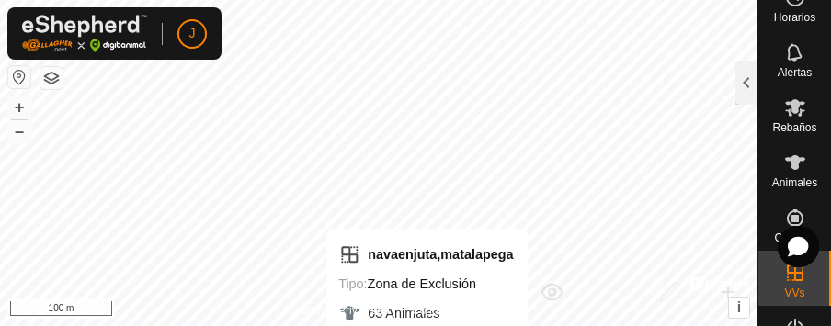
click at [427, 325] on html "J Horarios Alertas Rebaños Animales Collares VVs Estado Infra Mapa de Calor Ayu…" at bounding box center [415, 163] width 831 height 326
